Goal: Task Accomplishment & Management: Manage account settings

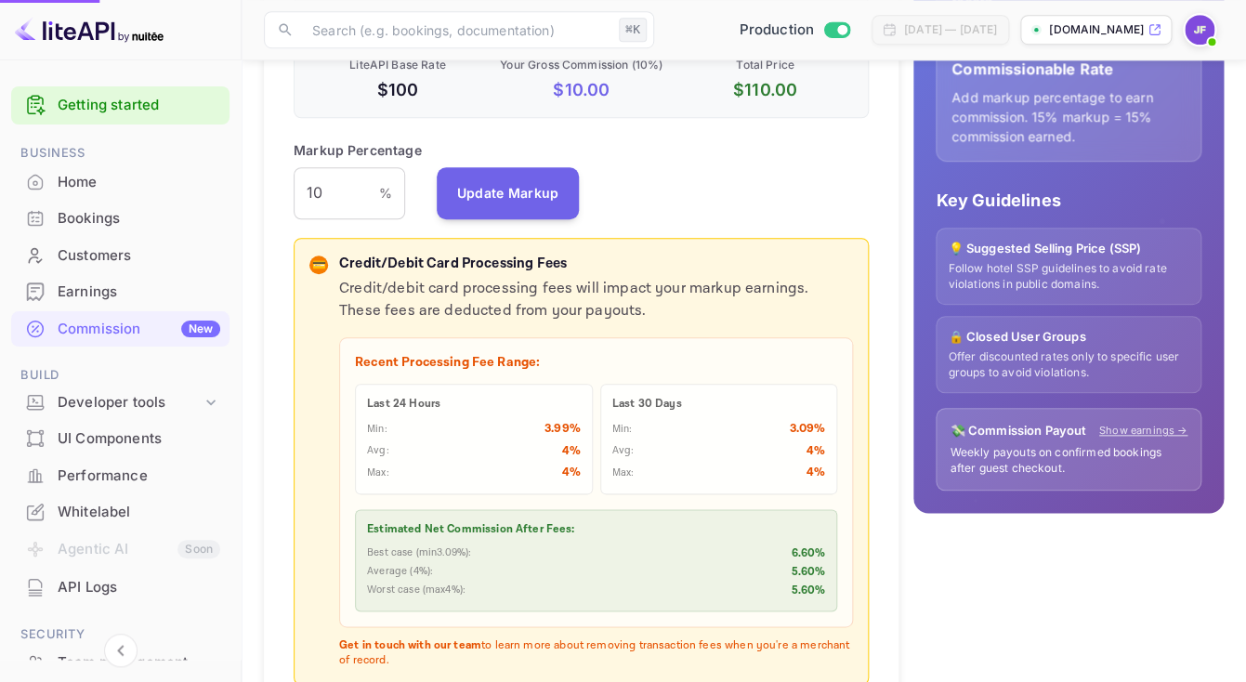
scroll to position [331, 575]
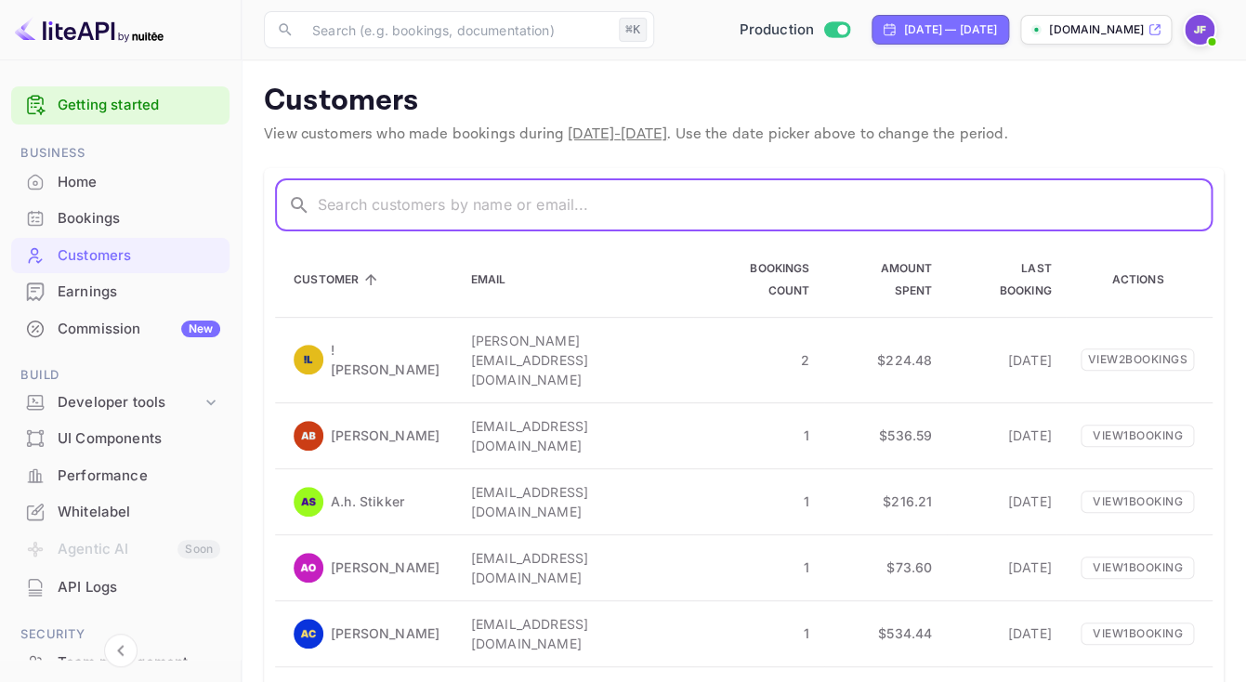
click at [412, 208] on input "text" at bounding box center [765, 205] width 895 height 52
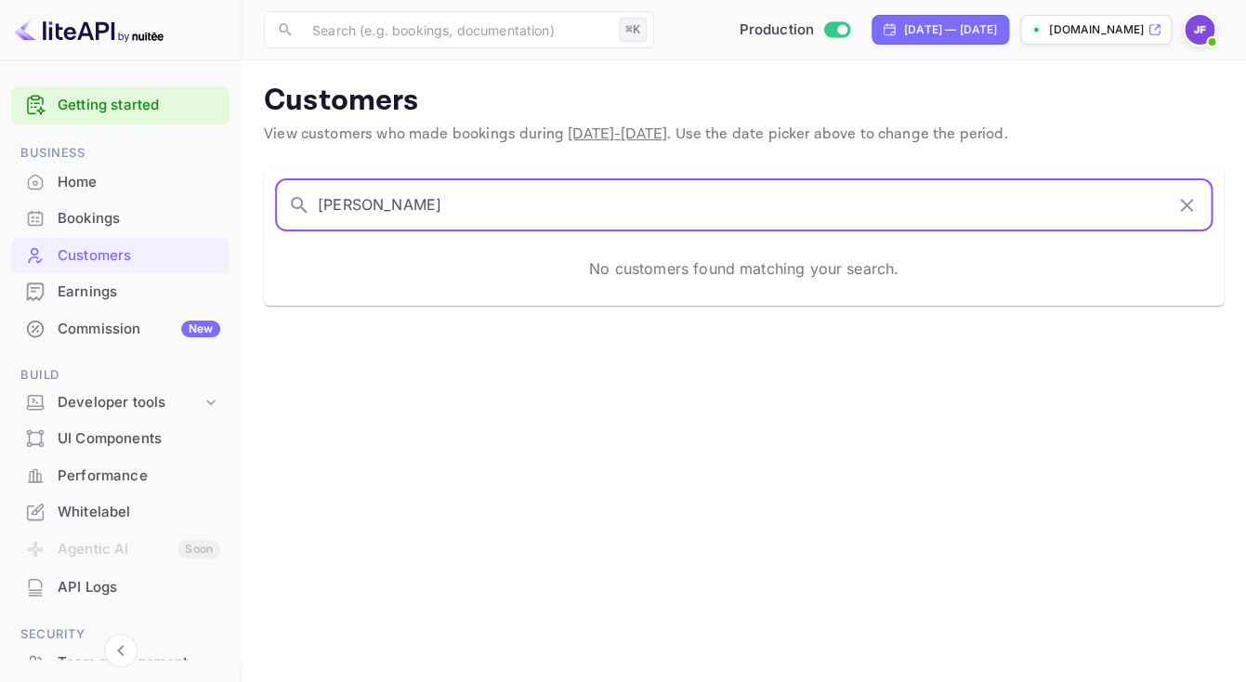
type input "[PERSON_NAME]"
click at [1189, 198] on icon "button" at bounding box center [1186, 205] width 22 height 22
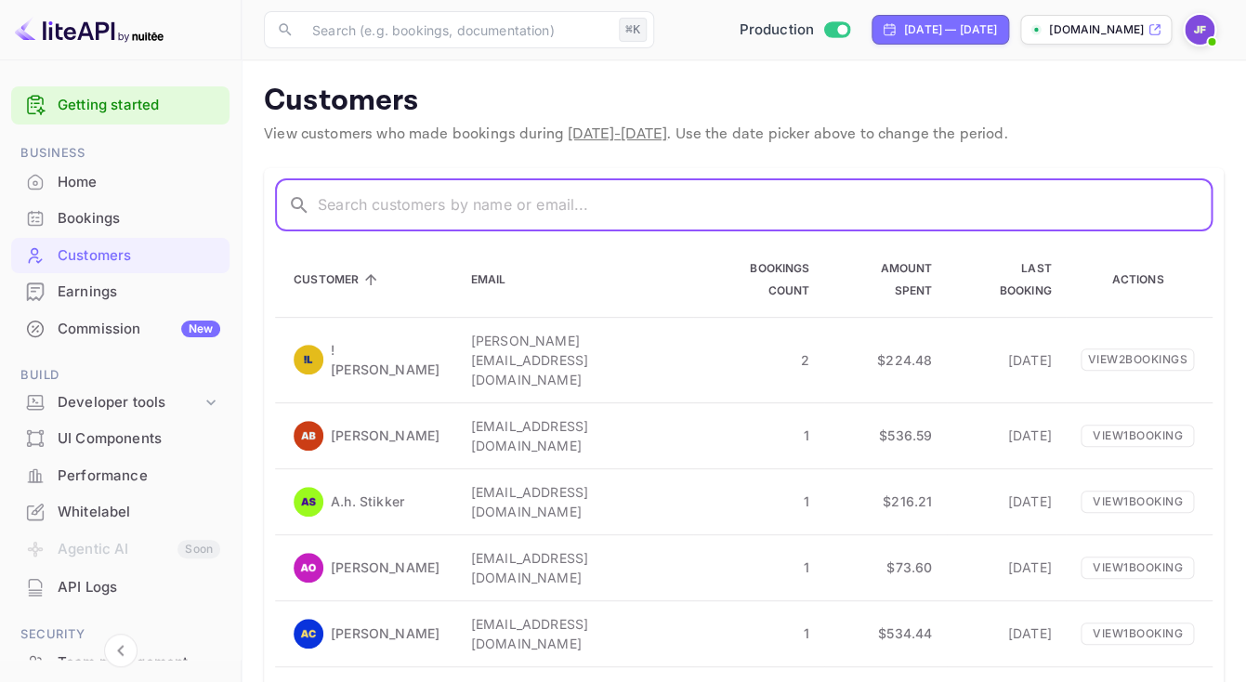
click at [461, 216] on input "text" at bounding box center [765, 205] width 895 height 52
paste input "[PERSON_NAME][EMAIL_ADDRESS][DOMAIN_NAME]"
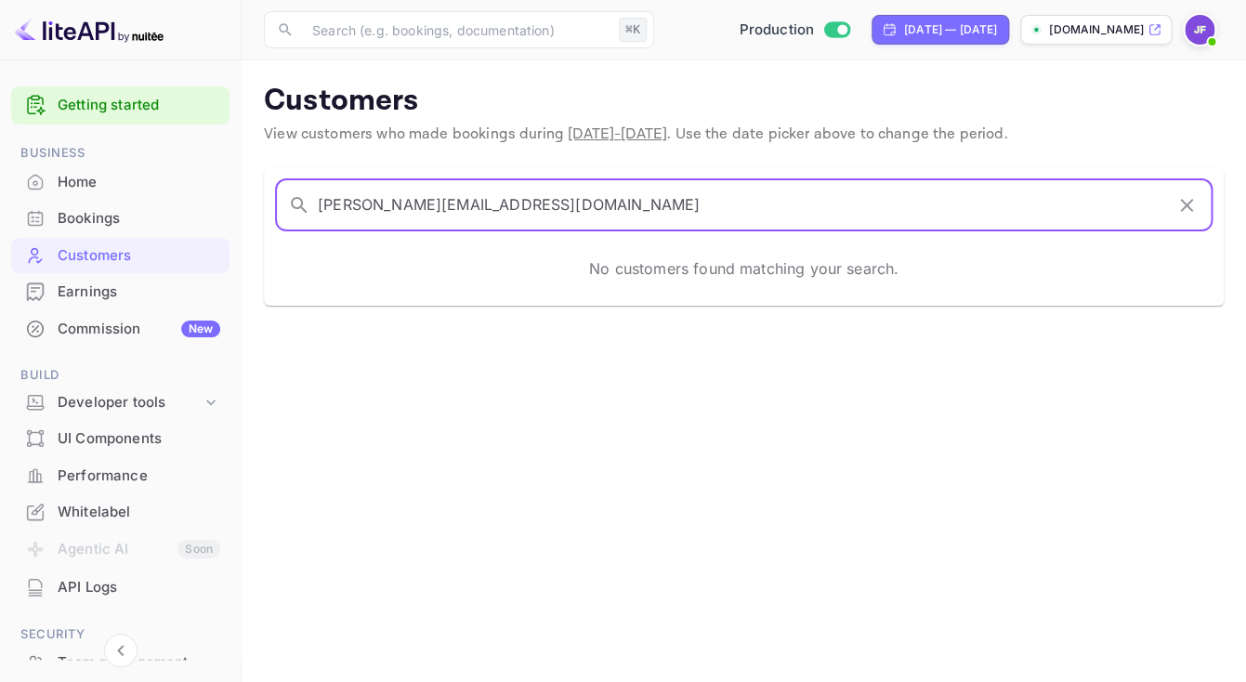
drag, startPoint x: 375, startPoint y: 209, endPoint x: 266, endPoint y: 198, distance: 110.2
click at [318, 198] on input "[PERSON_NAME][EMAIL_ADDRESS][DOMAIN_NAME]" at bounding box center [740, 205] width 845 height 52
type input "[DOMAIN_NAME]"
click at [1185, 204] on icon "button" at bounding box center [1186, 205] width 13 height 13
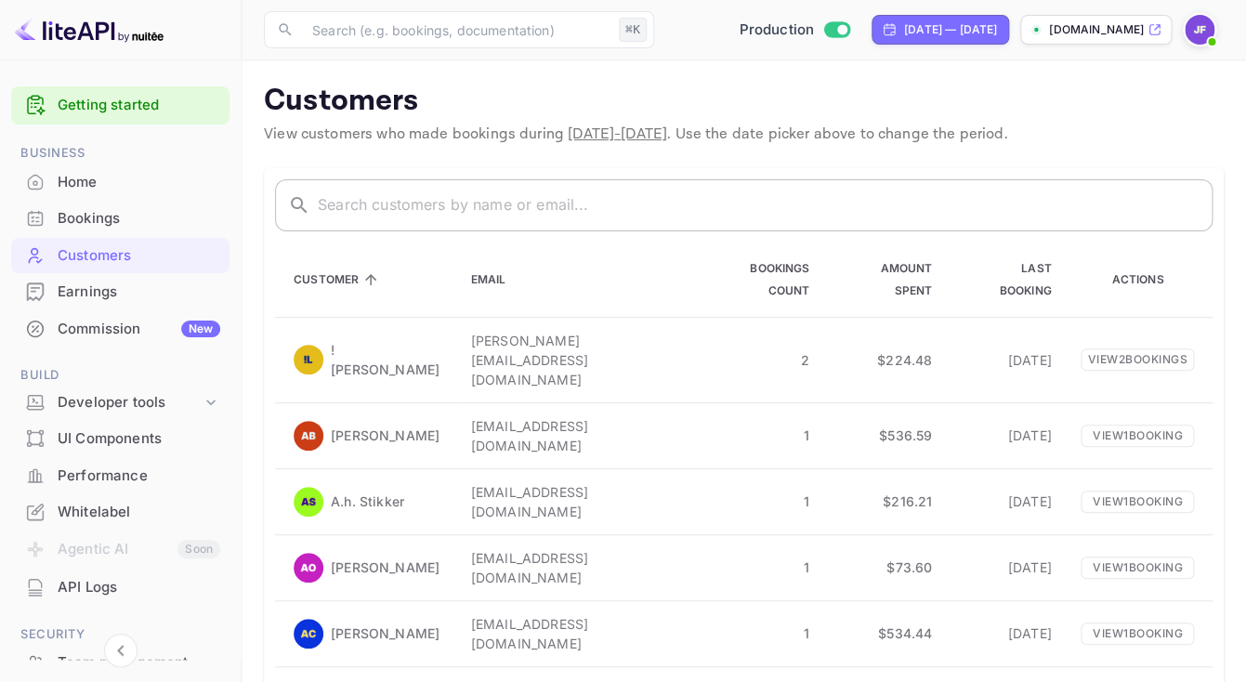
click at [119, 287] on div "Earnings" at bounding box center [139, 291] width 163 height 21
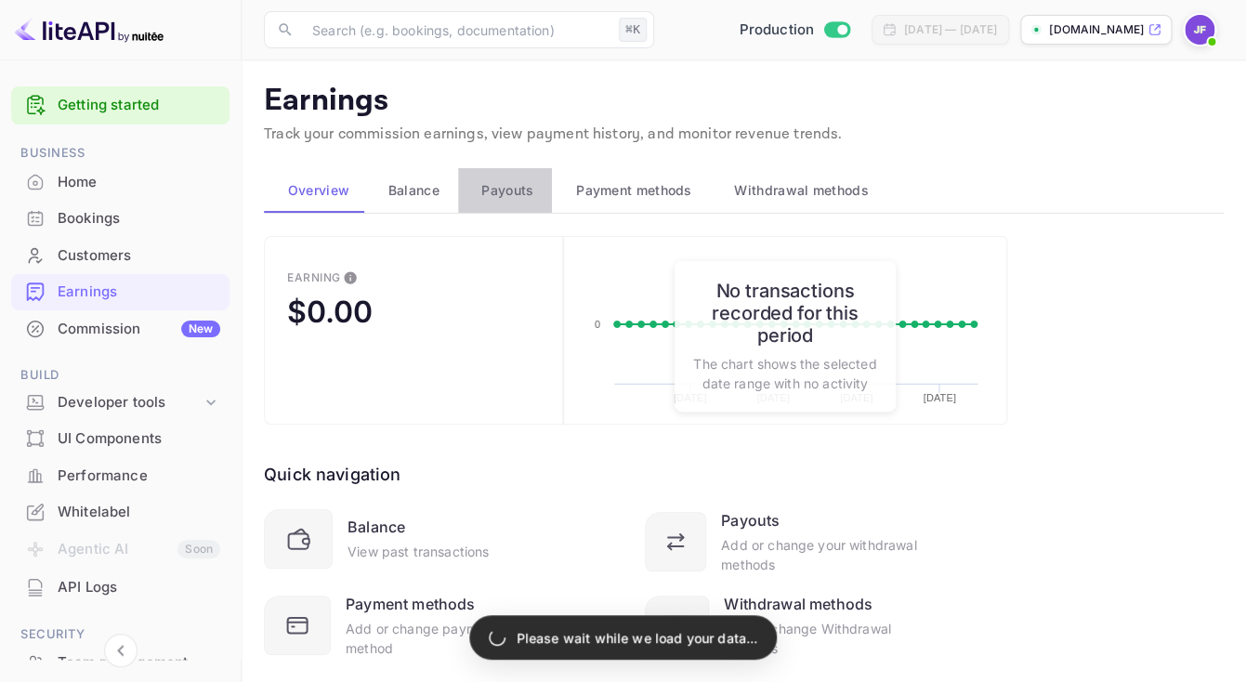
click at [504, 195] on span "Payouts" at bounding box center [507, 190] width 52 height 22
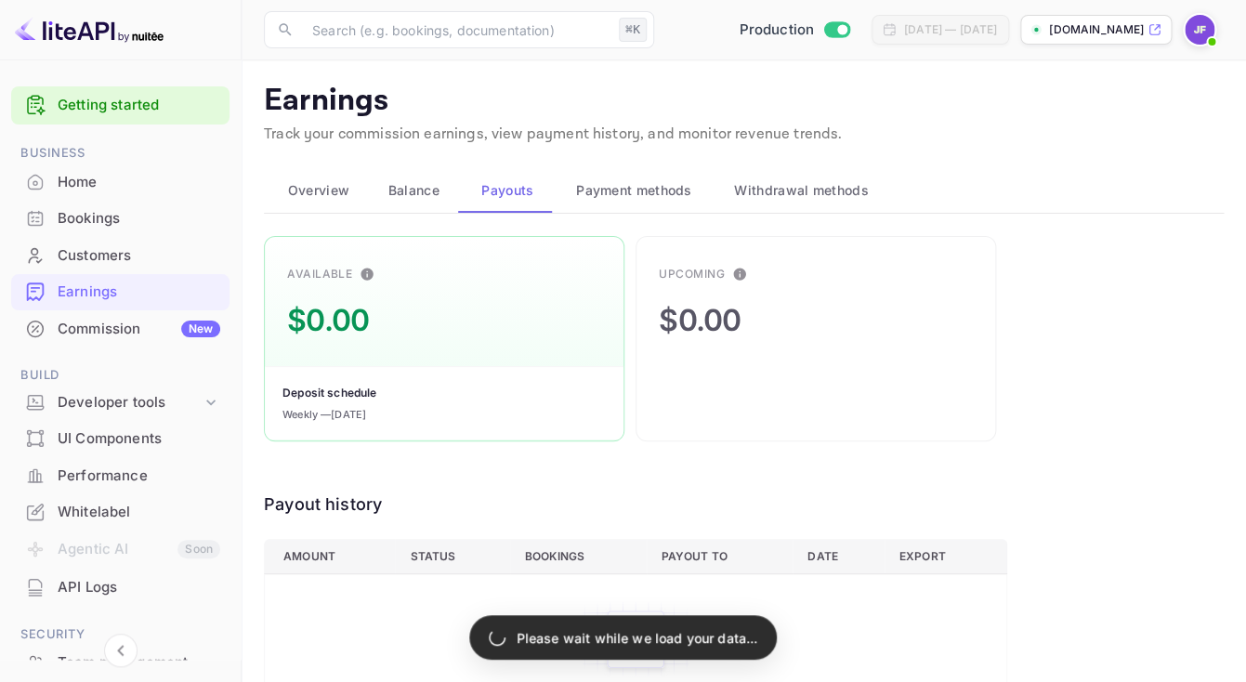
click at [1198, 34] on img at bounding box center [1199, 30] width 30 height 30
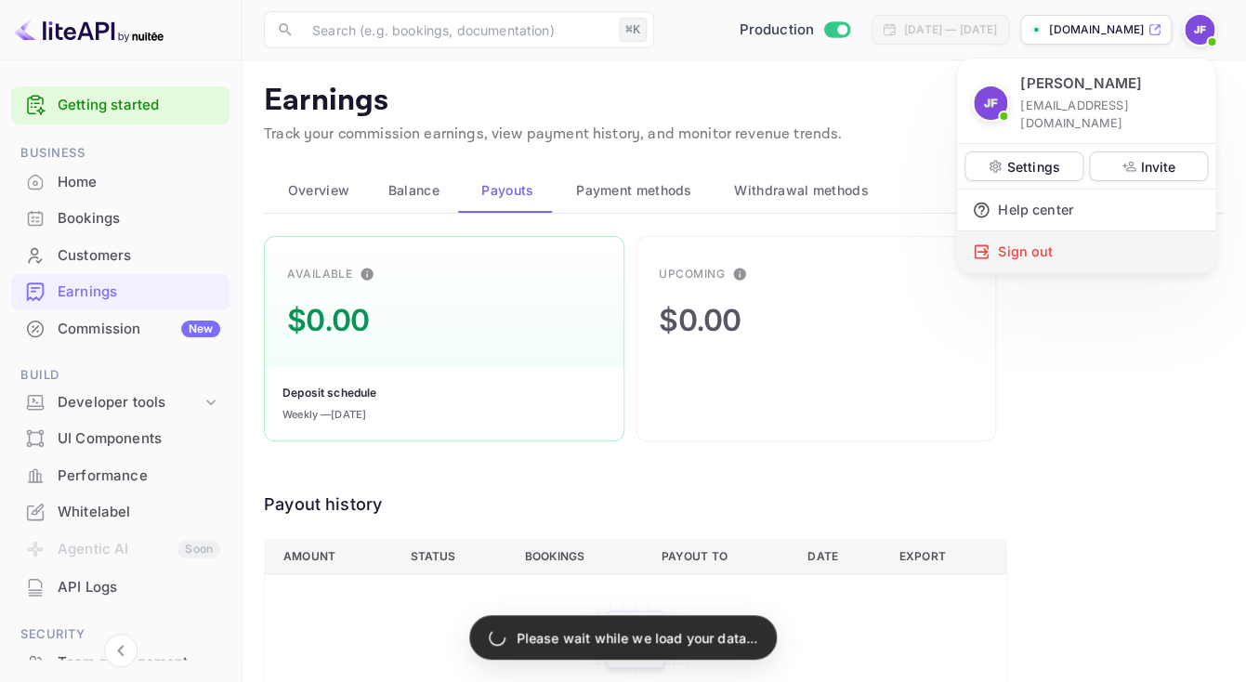
click at [1031, 231] on div "Sign out" at bounding box center [1086, 251] width 258 height 41
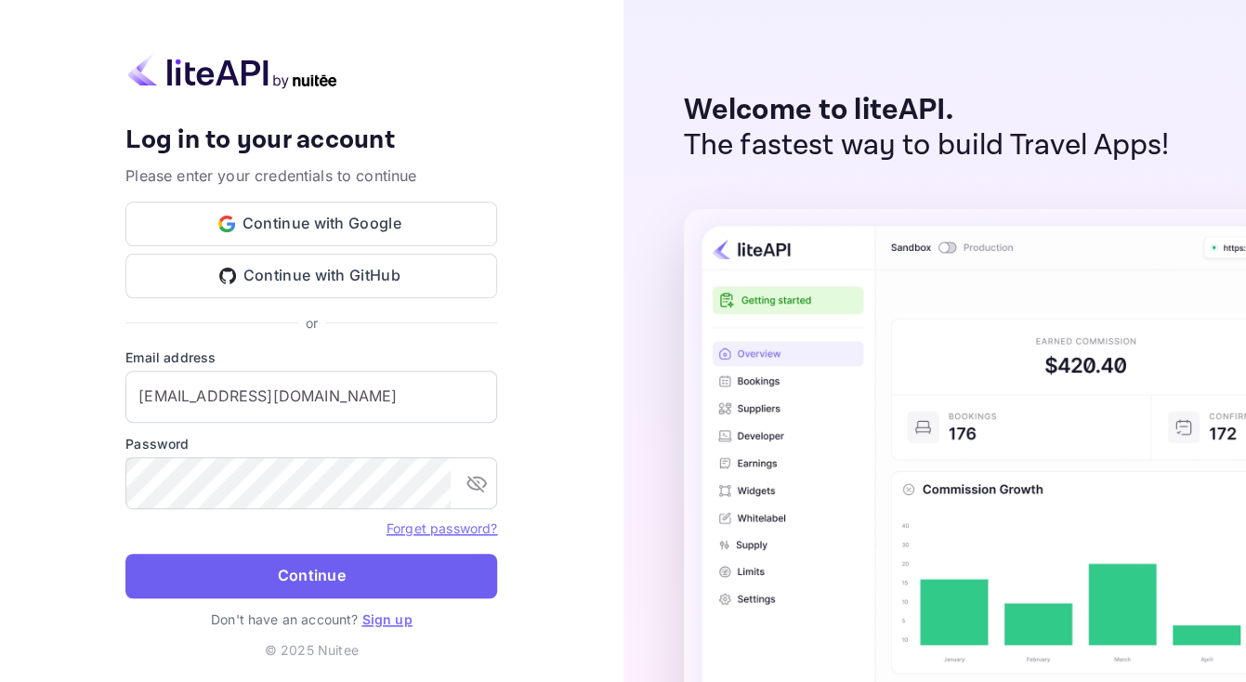
click at [267, 567] on button "Continue" at bounding box center [311, 576] width 372 height 45
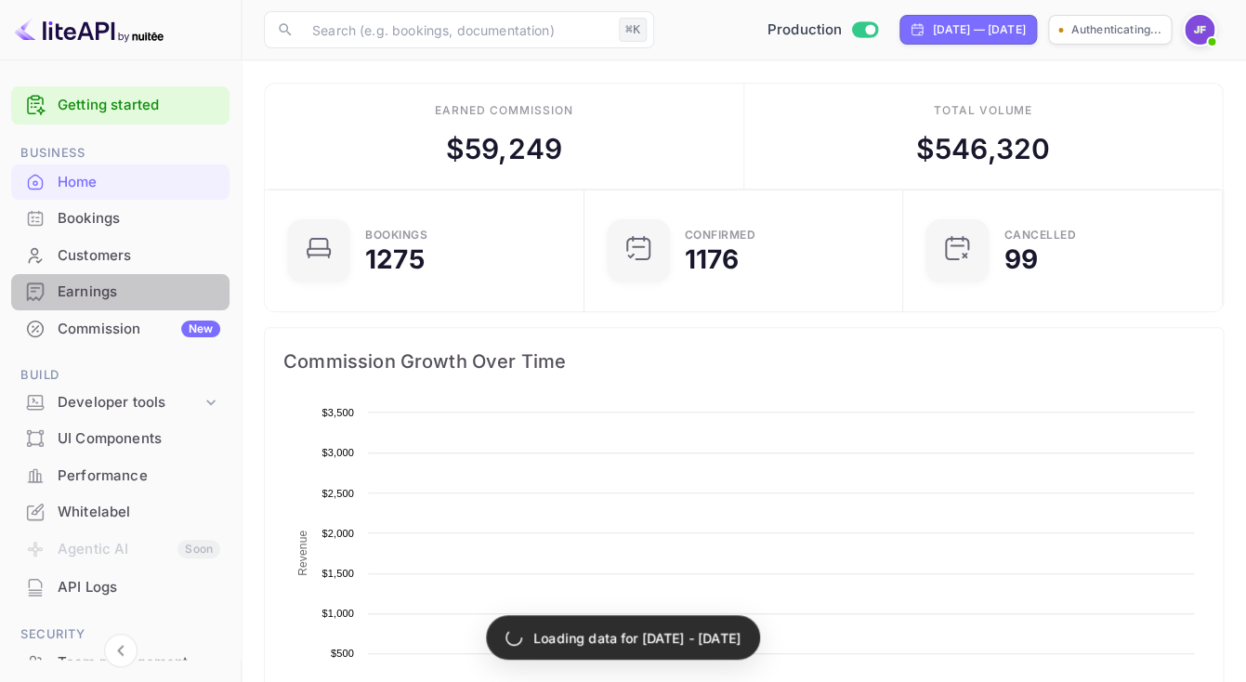
click at [153, 301] on div "Earnings" at bounding box center [139, 291] width 163 height 21
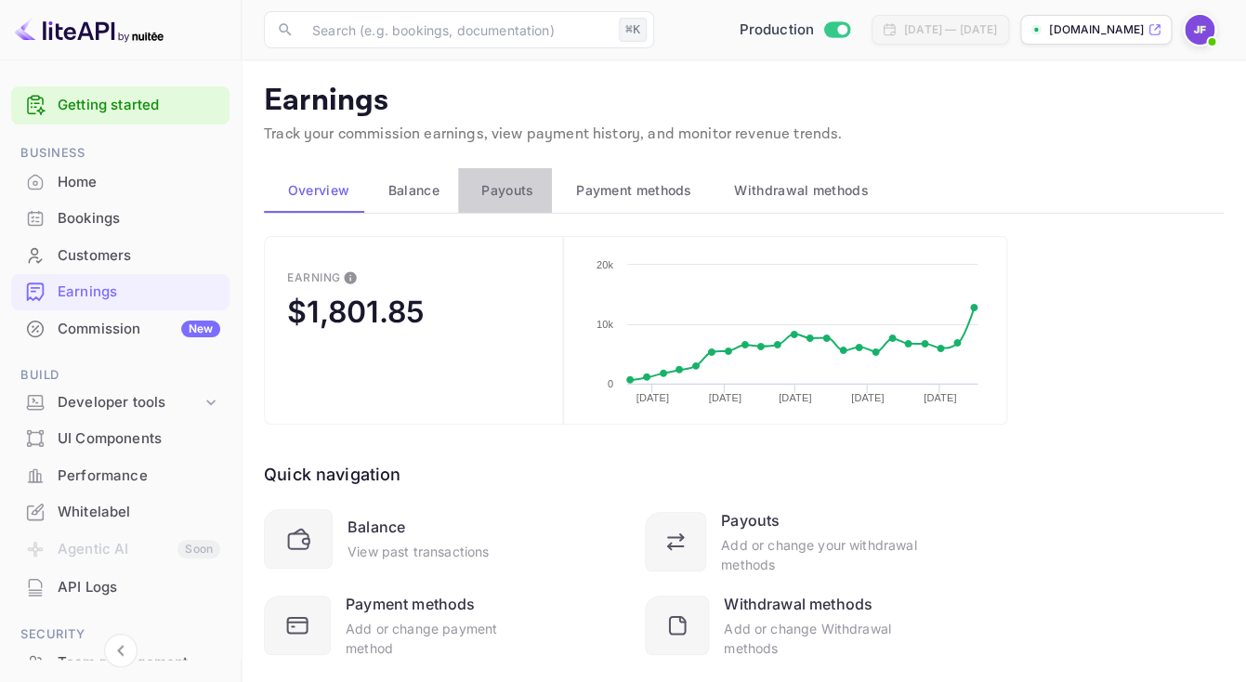
click at [525, 202] on button "Payouts" at bounding box center [505, 190] width 95 height 45
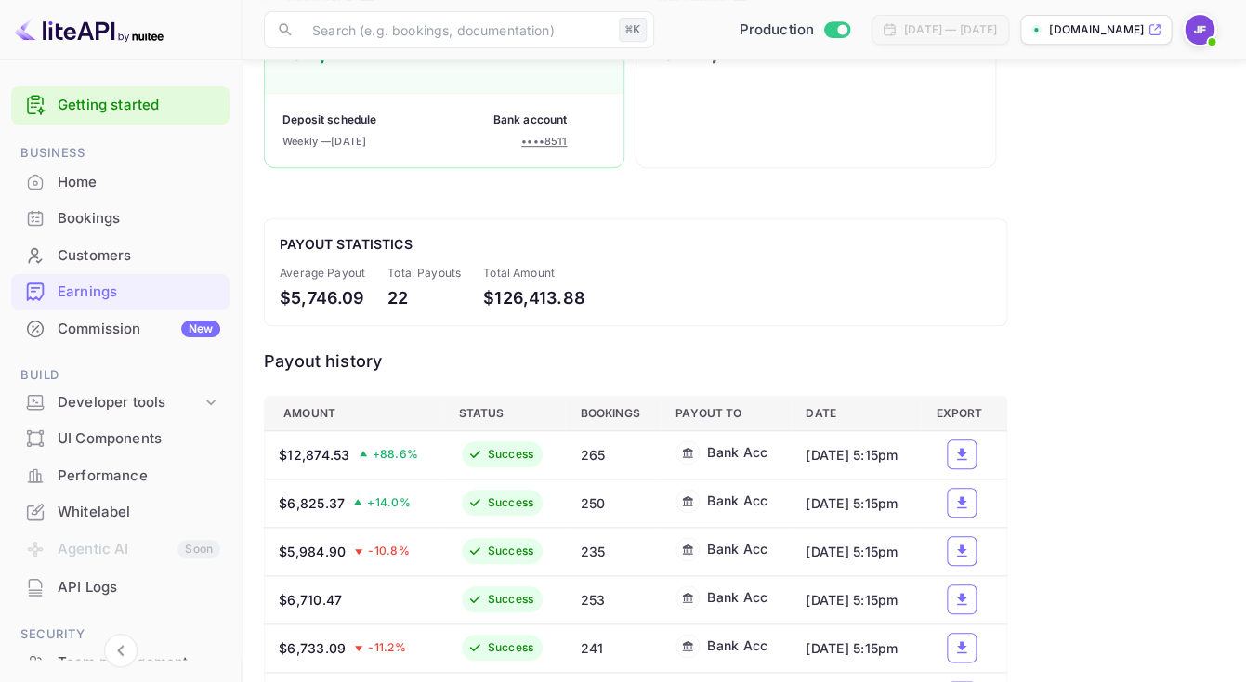
scroll to position [55, 0]
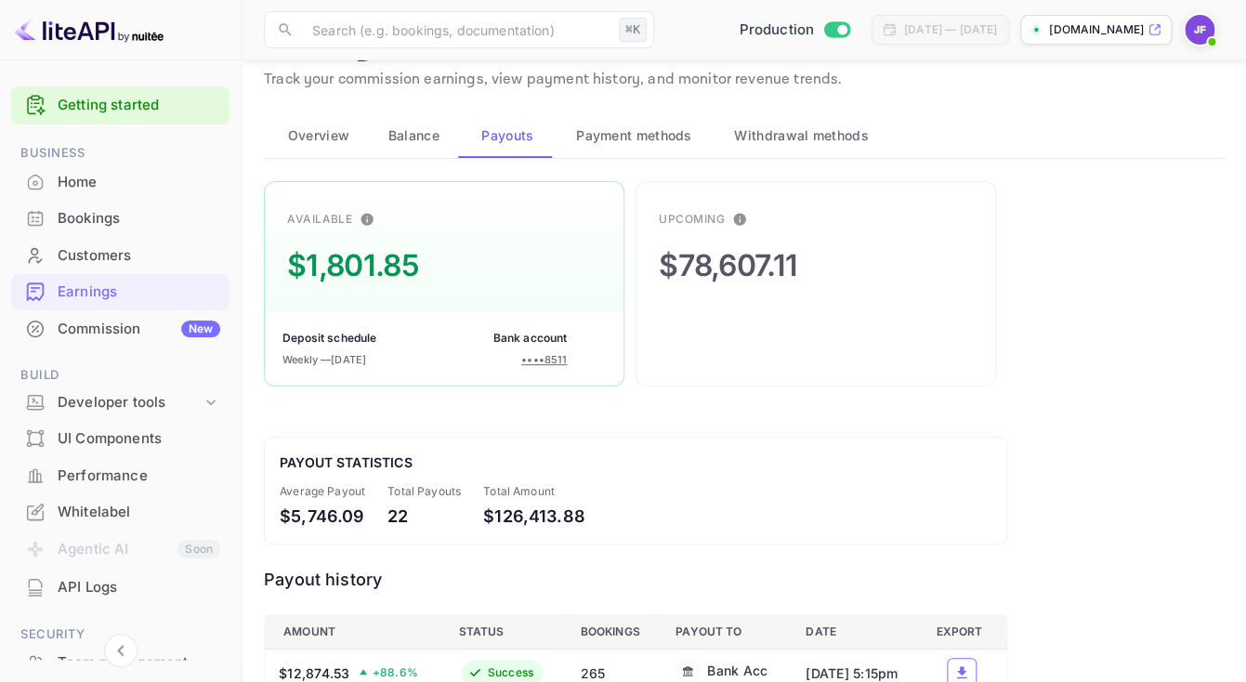
click at [72, 198] on div "Home" at bounding box center [120, 182] width 218 height 36
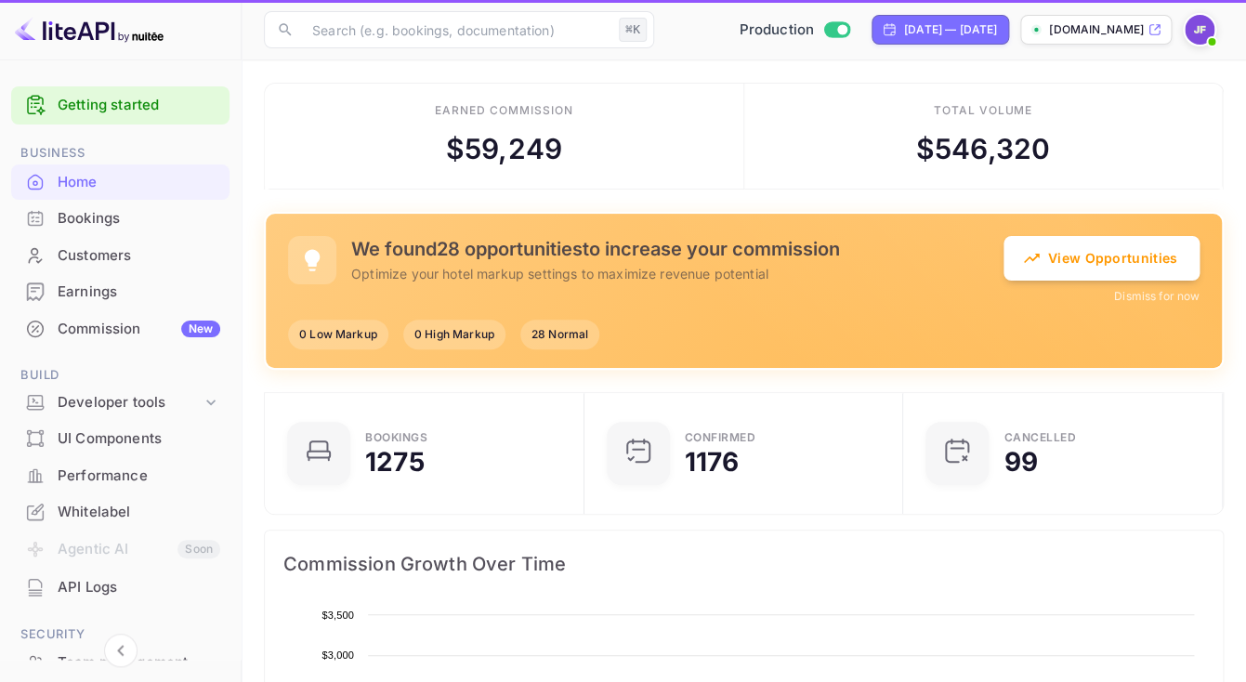
scroll to position [302, 308]
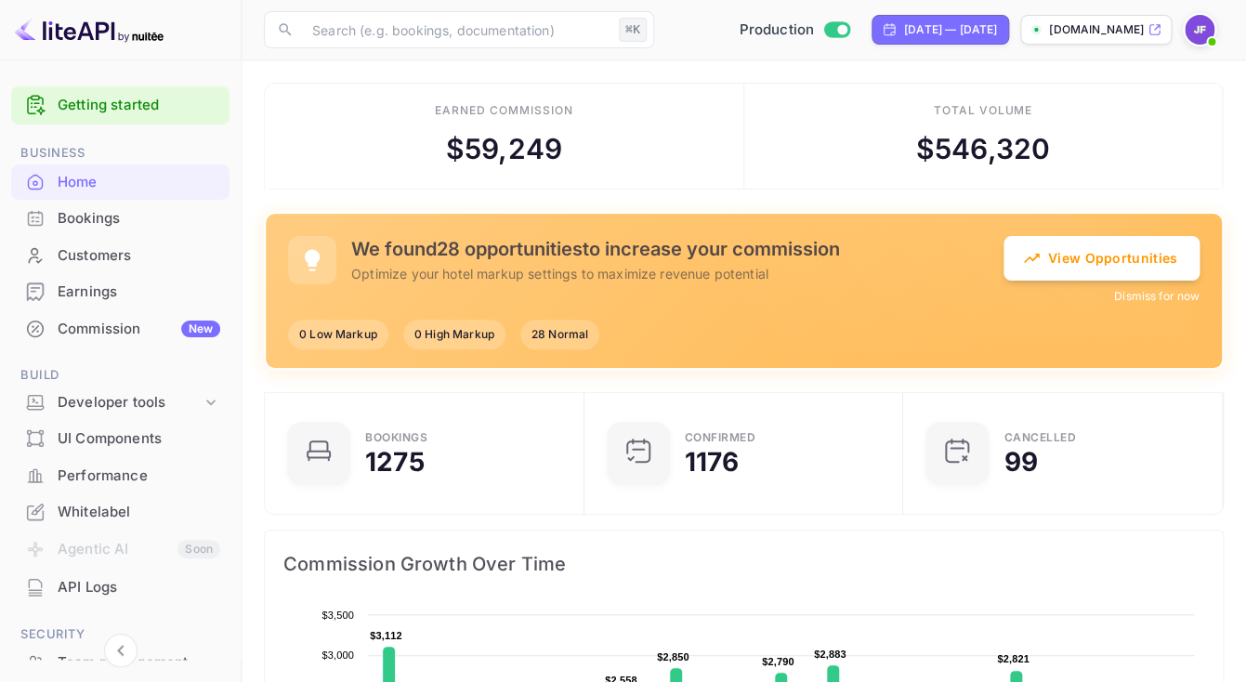
click at [1147, 295] on button "Dismiss for now" at bounding box center [1156, 296] width 85 height 17
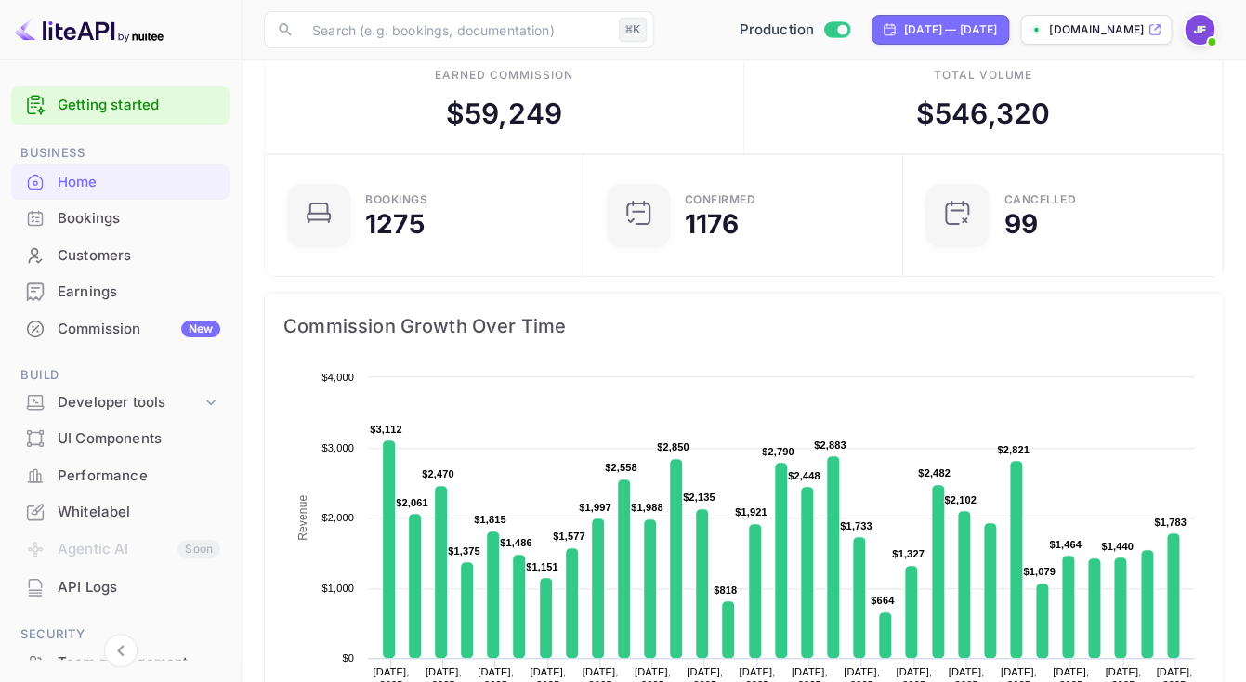
scroll to position [0, 0]
